Goal: Task Accomplishment & Management: Complete application form

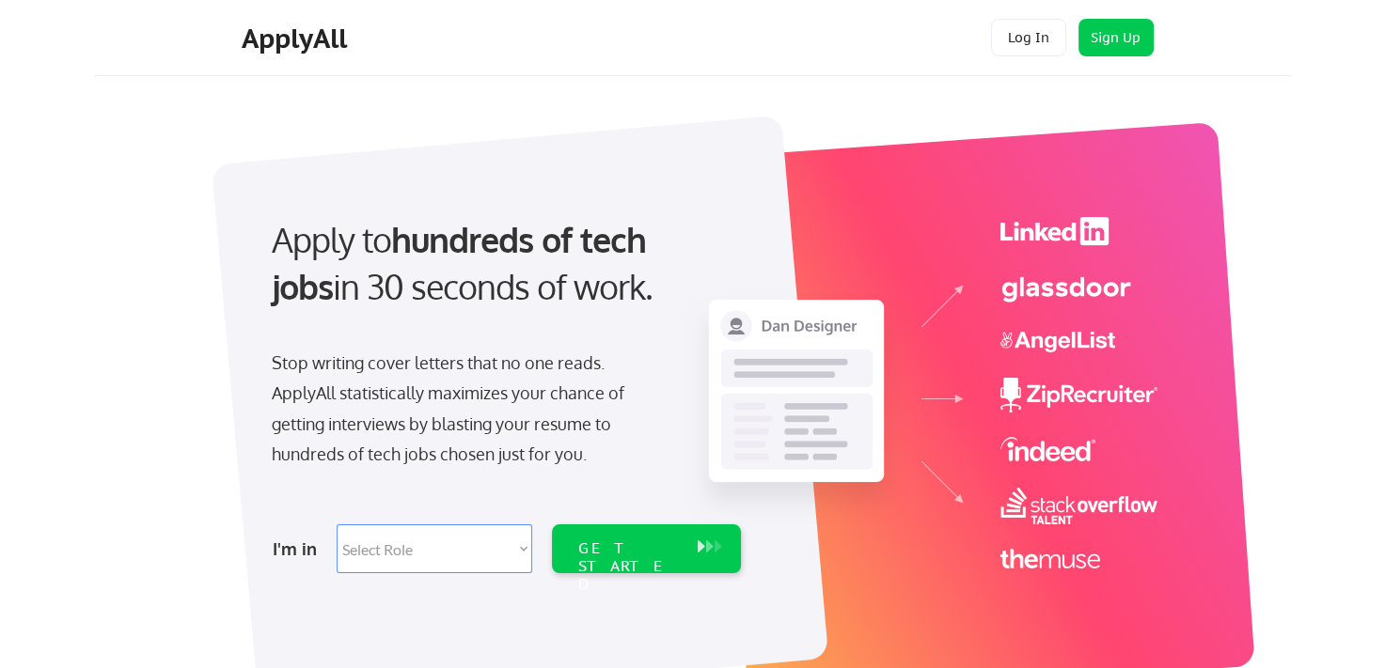
click at [524, 552] on select "Select Role Software Engineering Product Management Customer Success Sales UI/U…" at bounding box center [435, 549] width 196 height 49
select select ""it_security""
click at [337, 525] on select "Select Role Software Engineering Product Management Customer Success Sales UI/U…" at bounding box center [435, 549] width 196 height 49
select select ""it_security""
click at [631, 555] on div "GET STARTED" at bounding box center [628, 567] width 101 height 55
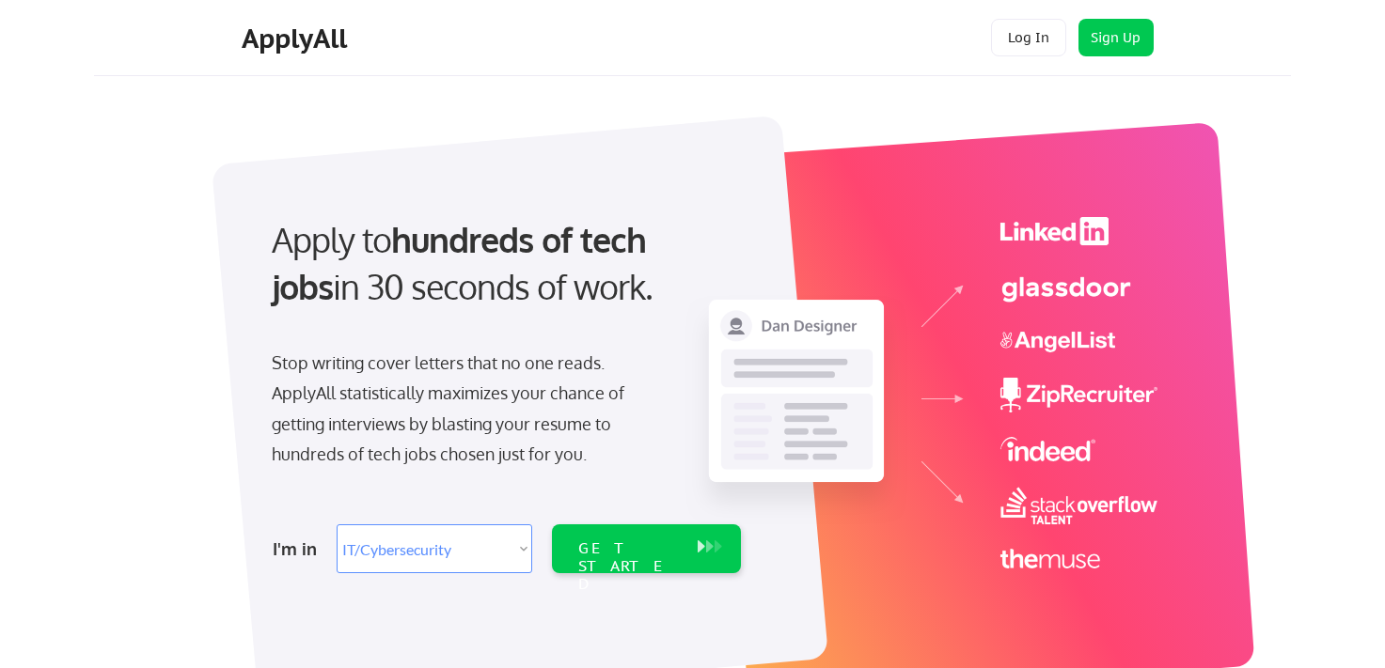
select select ""it_security""
